Goal: Check status: Check status

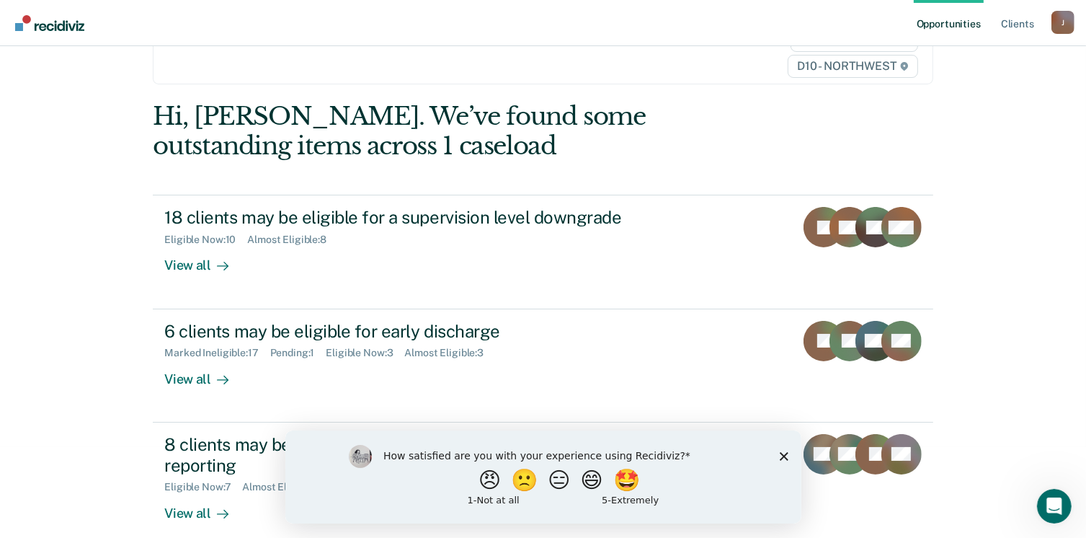
scroll to position [108, 0]
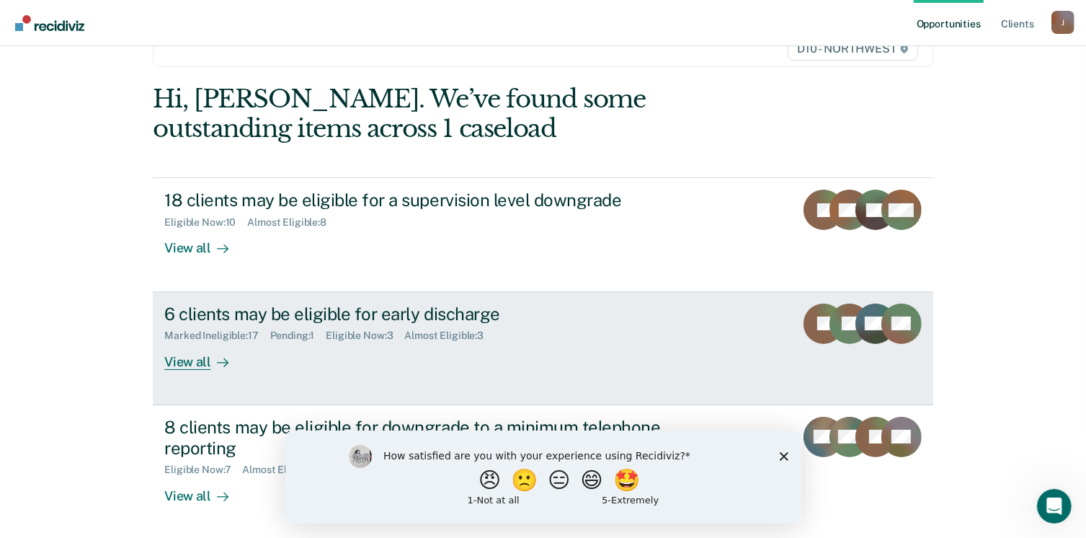
click at [194, 360] on div "View all" at bounding box center [204, 356] width 81 height 28
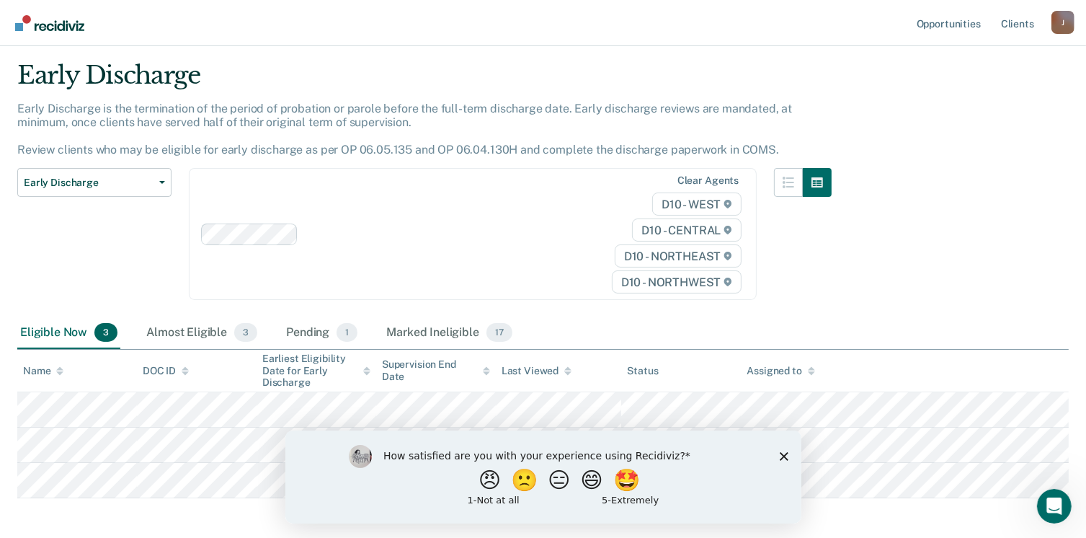
scroll to position [101, 0]
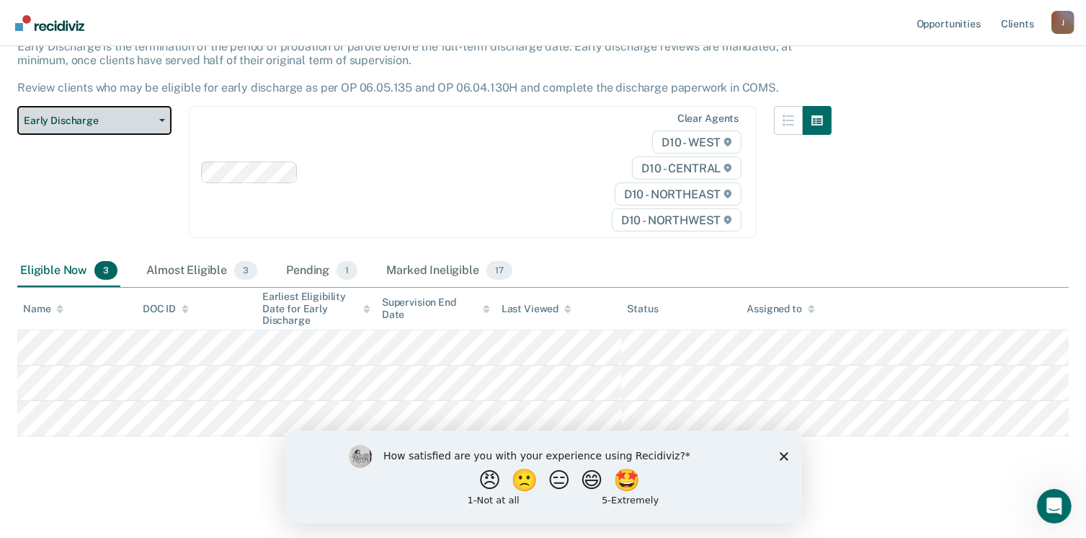
click at [158, 121] on button "Early Discharge" at bounding box center [94, 120] width 154 height 29
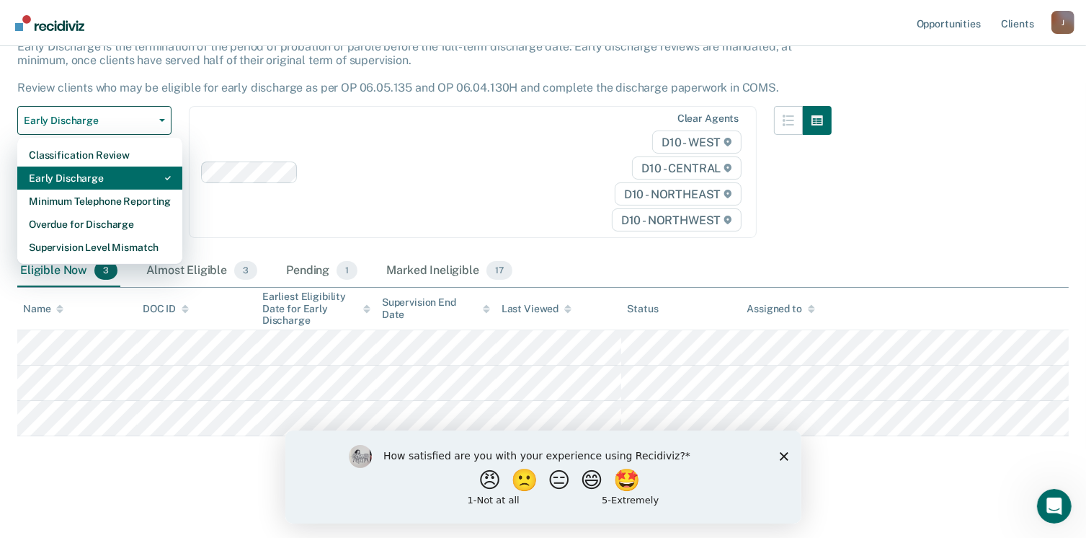
click at [106, 175] on div "Early Discharge" at bounding box center [100, 177] width 142 height 23
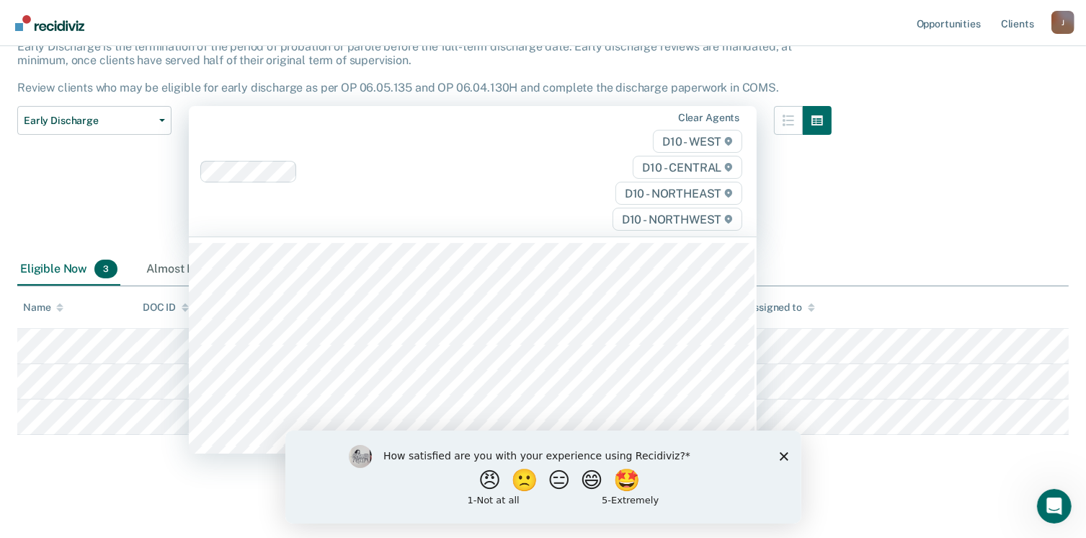
scroll to position [100, 0]
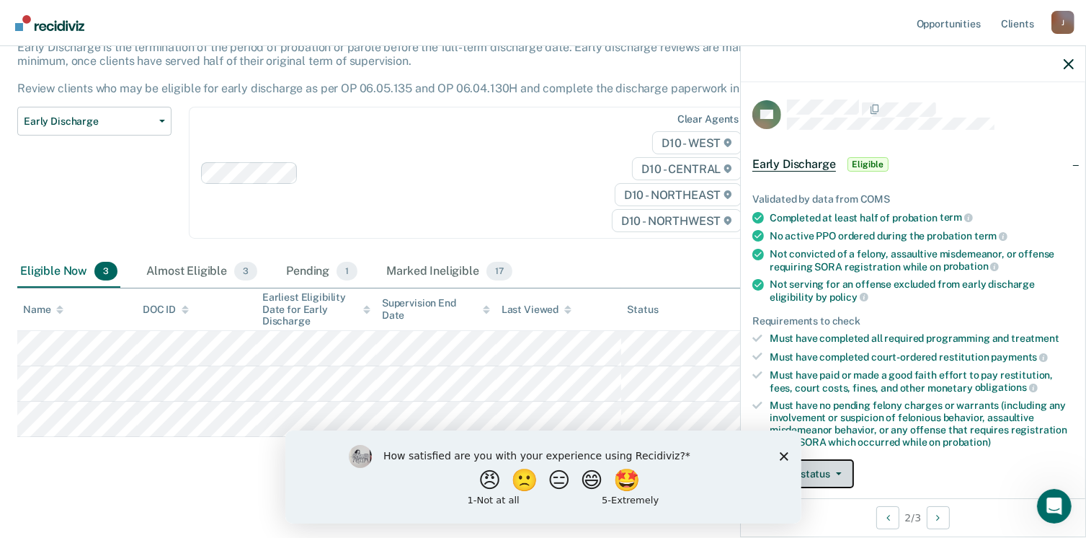
click at [830, 472] on span "button" at bounding box center [836, 473] width 12 height 3
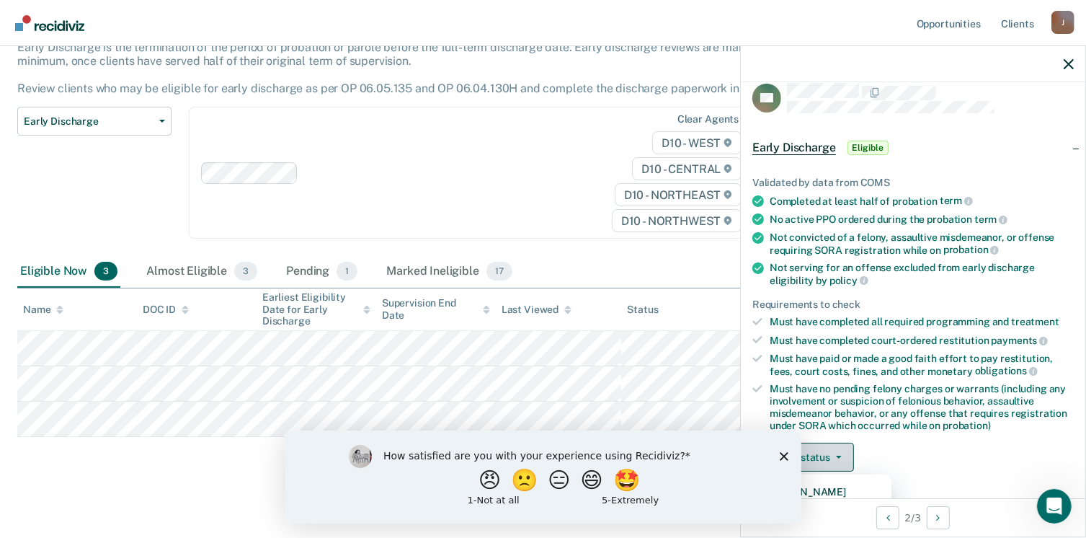
click at [832, 448] on button "Update status" at bounding box center [803, 457] width 102 height 29
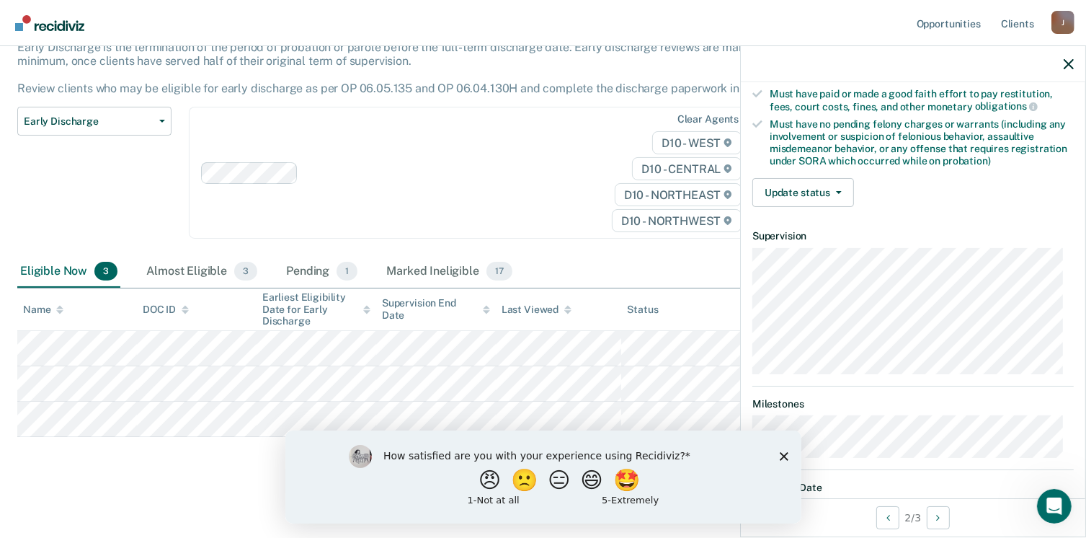
scroll to position [274, 0]
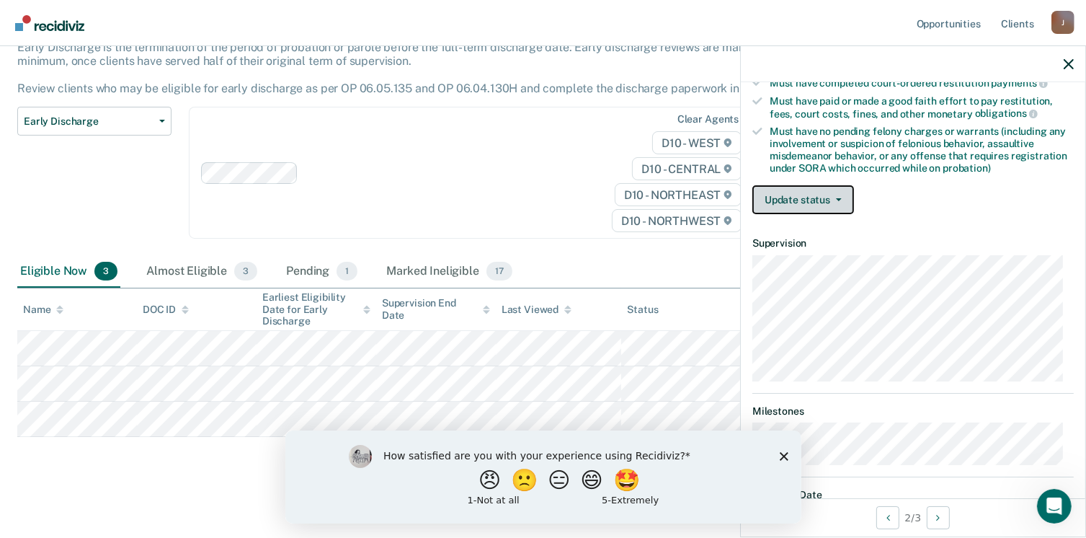
click at [820, 200] on button "Update status" at bounding box center [803, 199] width 102 height 29
click at [814, 264] on article "AK Early Discharge Eligible Validated by data from COMS Completed at least half…" at bounding box center [912, 180] width 321 height 708
click at [792, 189] on button "Update status" at bounding box center [803, 199] width 102 height 29
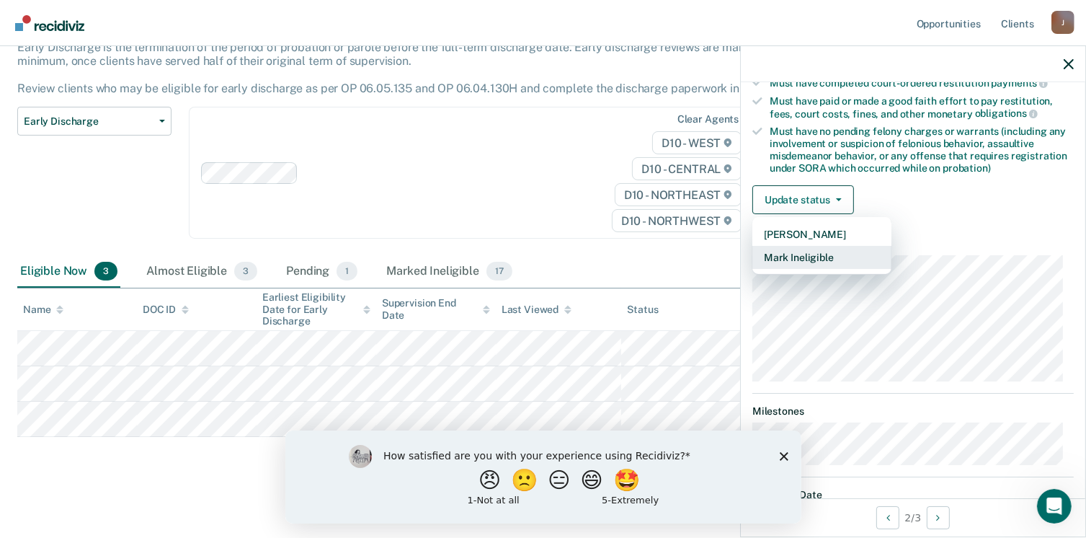
click at [777, 252] on button "Mark Ineligible" at bounding box center [821, 257] width 139 height 23
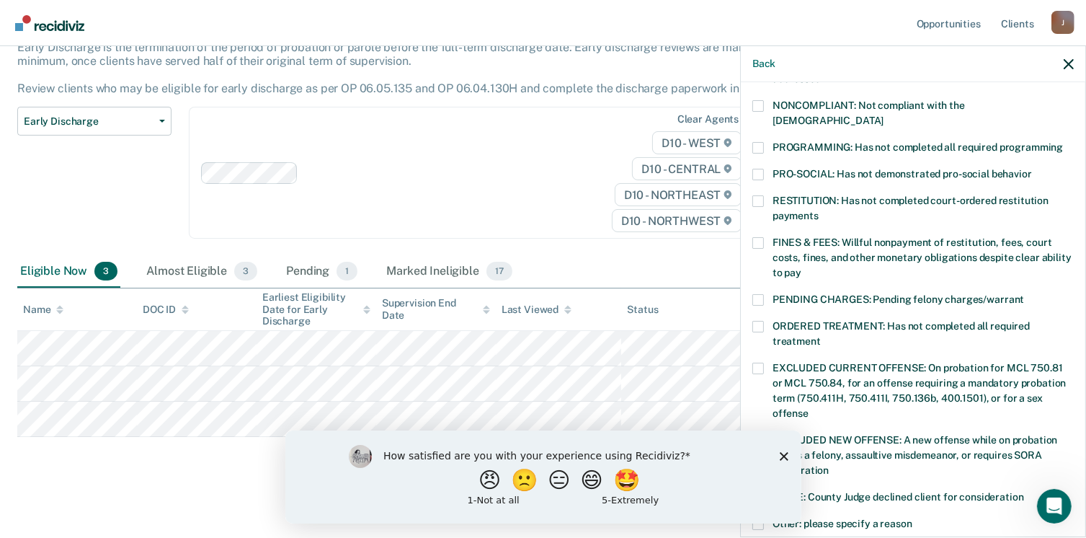
click at [759, 321] on span at bounding box center [758, 327] width 12 height 12
click at [821, 336] on input "ORDERED TREATMENT: Has not completed all required treatment" at bounding box center [821, 336] width 0 height 0
click at [761, 105] on span at bounding box center [758, 106] width 12 height 12
click at [884, 115] on input "NONCOMPLIANT: Not compliant with the [DEMOGRAPHIC_DATA]" at bounding box center [884, 115] width 0 height 0
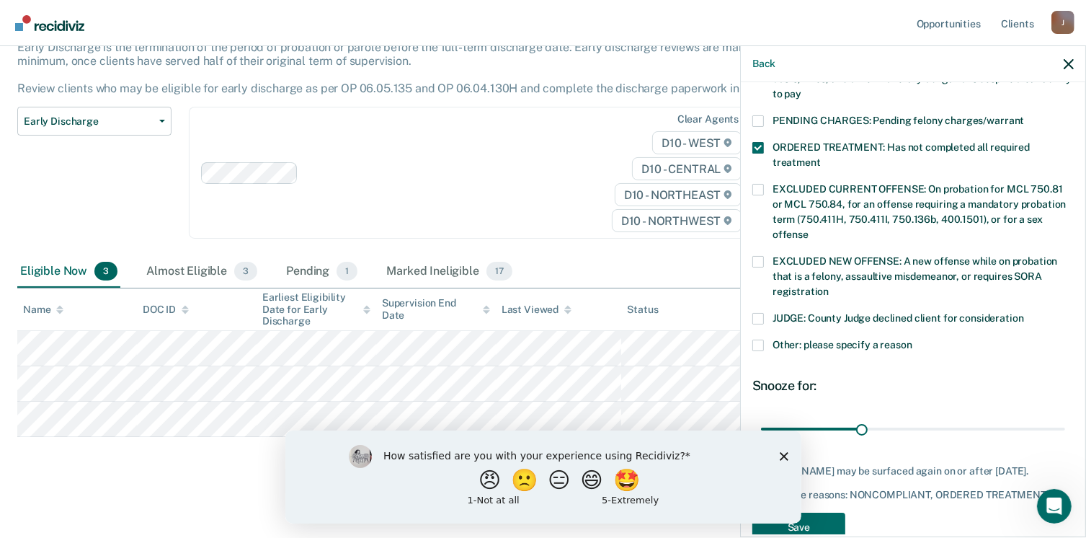
scroll to position [469, 0]
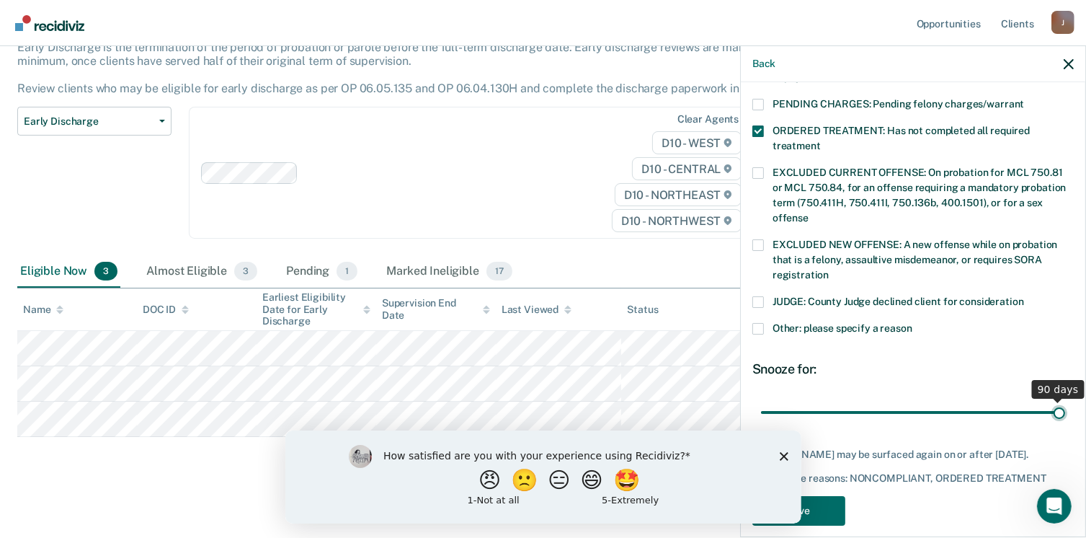
drag, startPoint x: 853, startPoint y: 399, endPoint x: 1101, endPoint y: 370, distance: 248.8
type input "90"
click at [1065, 400] on input "range" at bounding box center [913, 412] width 304 height 25
click at [759, 323] on span at bounding box center [758, 329] width 12 height 12
click at [912, 323] on input "Other: please specify a reason" at bounding box center [912, 323] width 0 height 0
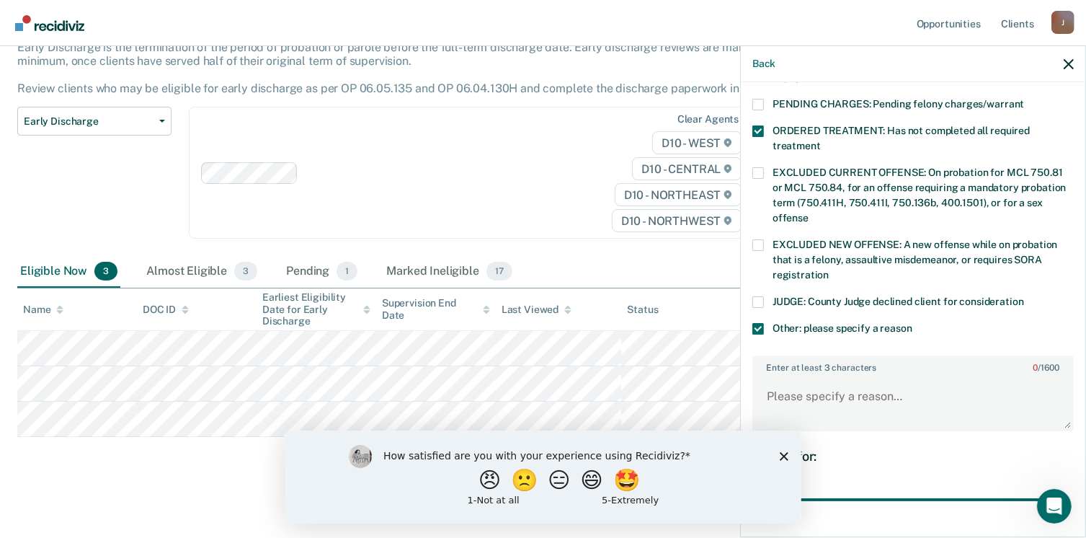
click at [832, 448] on div "Snooze for:" at bounding box center [912, 456] width 321 height 16
click at [775, 376] on textarea "Enter at least 3 characters 0 / 1600" at bounding box center [913, 402] width 319 height 53
drag, startPoint x: 775, startPoint y: 369, endPoint x: 787, endPoint y: 365, distance: 13.0
click at [919, 381] on textarea "The offender is currently in o" at bounding box center [913, 402] width 319 height 53
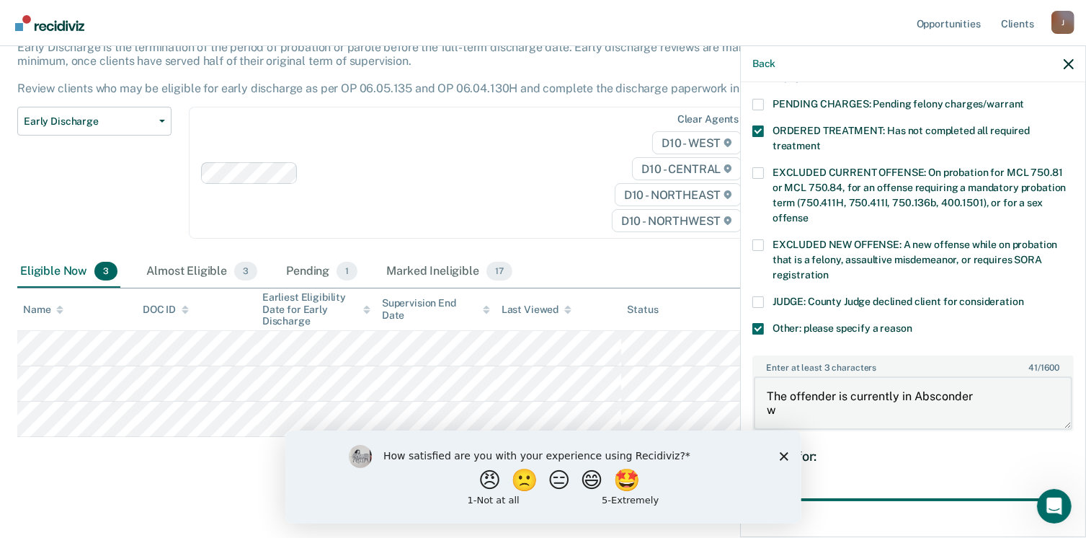
scroll to position [3, 0]
click at [767, 407] on textarea "The offender is currently in Absconder w [PERSON_NAME] status." at bounding box center [913, 402] width 319 height 53
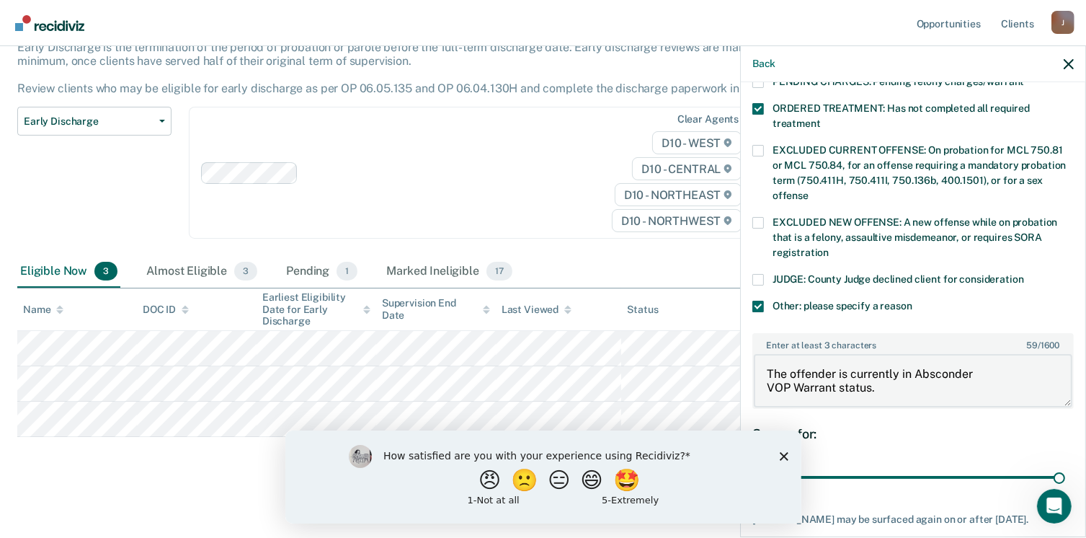
scroll to position [567, 0]
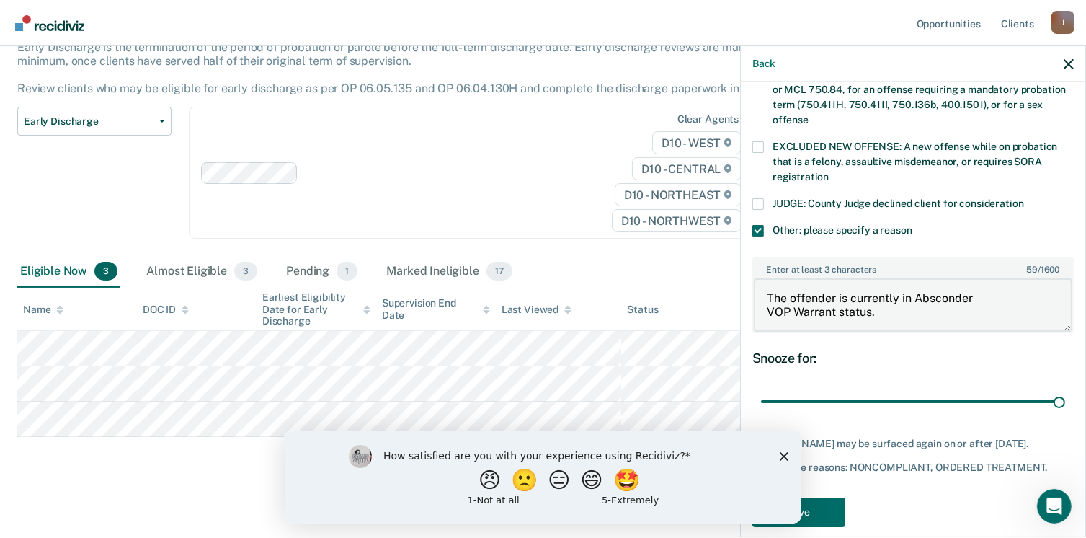
type textarea "The offender is currently in Absconder VOP Warrant status."
click at [828, 497] on button "Save" at bounding box center [798, 512] width 93 height 30
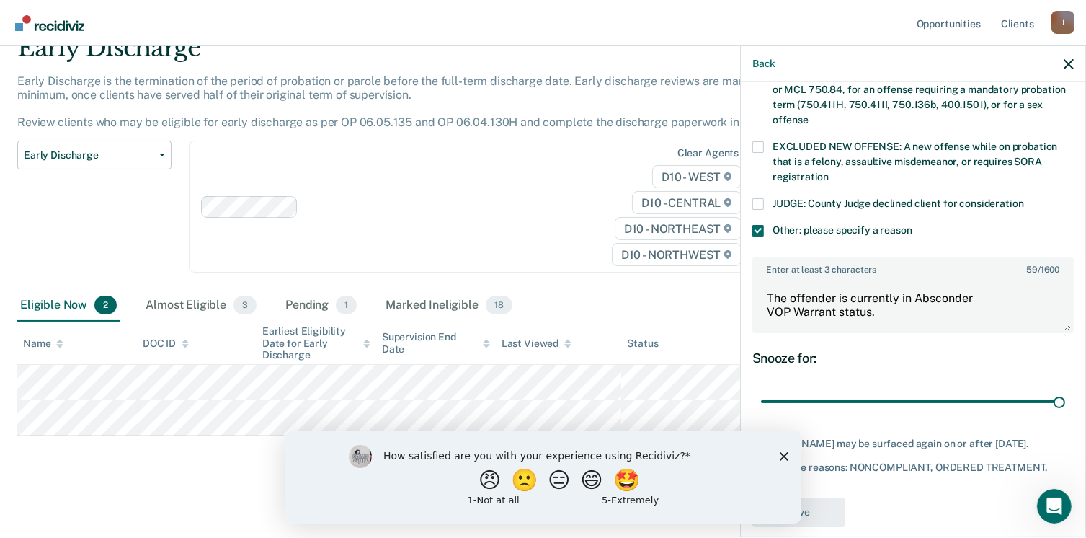
scroll to position [487, 0]
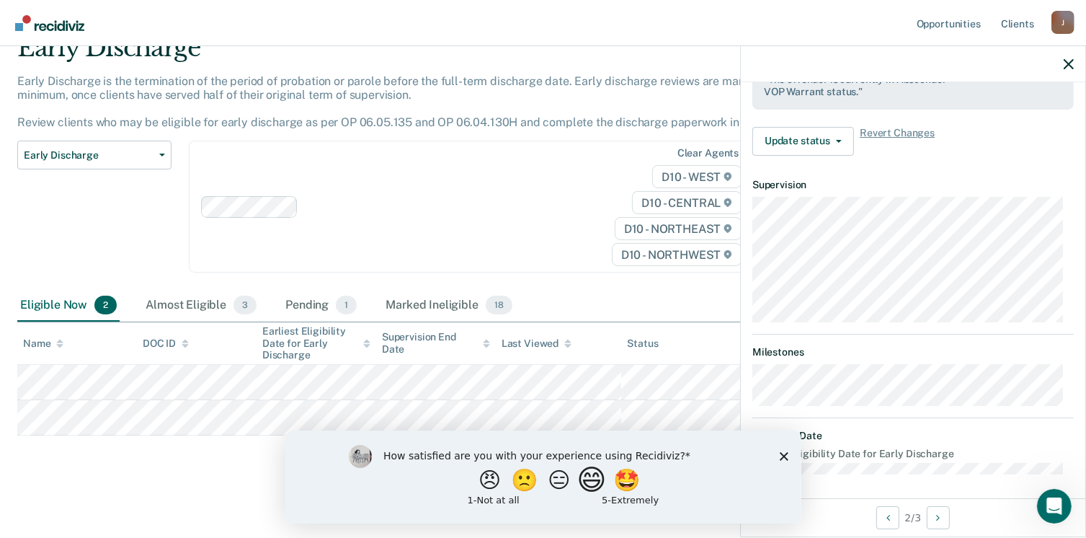
click at [610, 489] on button "😄" at bounding box center [593, 479] width 34 height 29
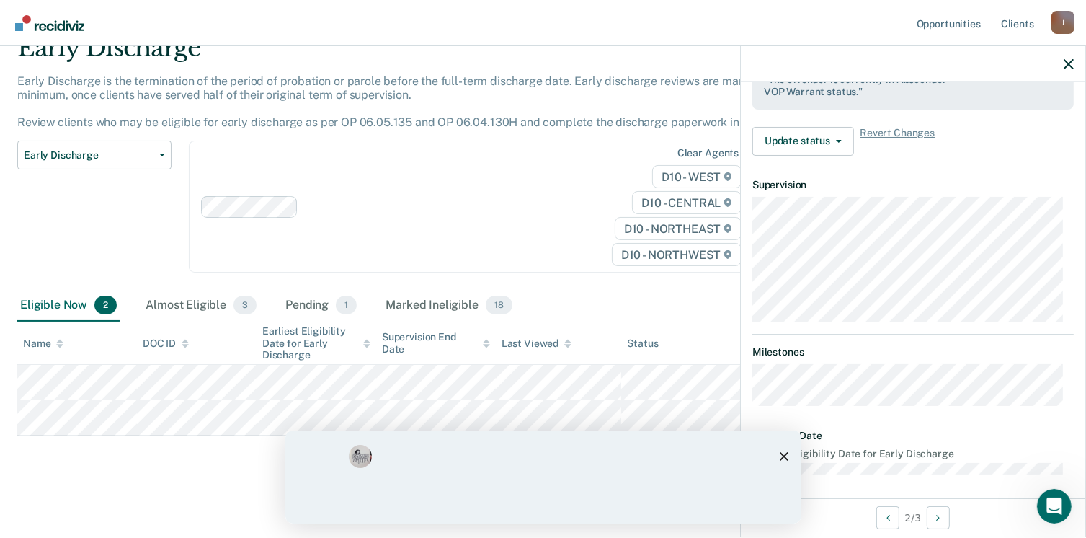
click at [601, 486] on div "How satisfied are you with your experience using Recidiviz? 😠 🙁 😑 😄 🤩 1 - Not a…" at bounding box center [542, 476] width 389 height 64
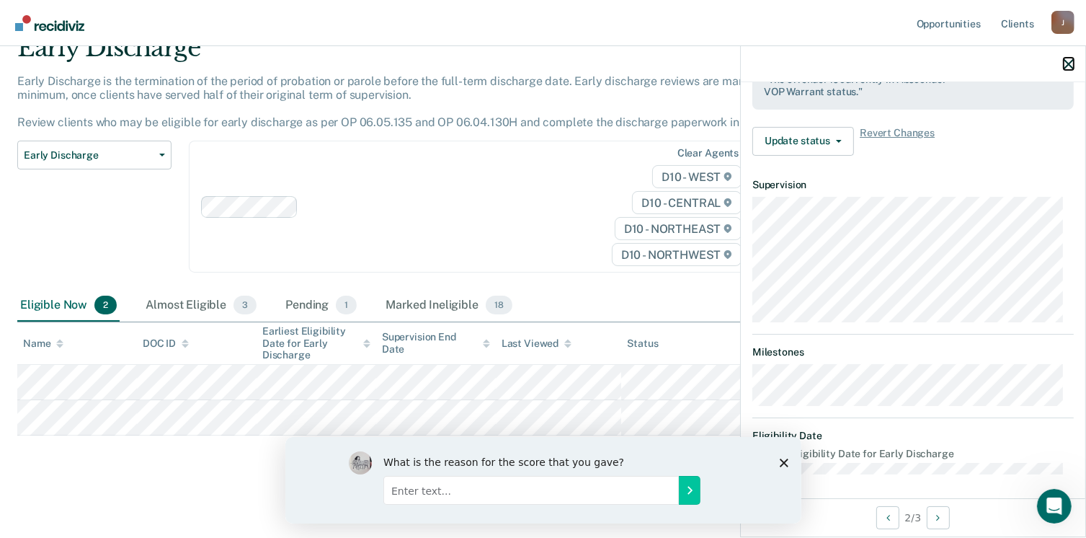
click at [1067, 64] on icon "button" at bounding box center [1069, 64] width 10 height 10
